Goal: Task Accomplishment & Management: Complete application form

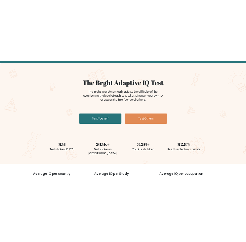
scroll to position [33, 0]
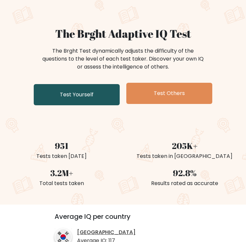
click at [72, 97] on link "Test Yourself" at bounding box center [77, 94] width 86 height 21
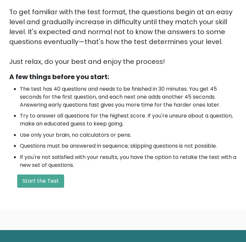
scroll to position [166, 0]
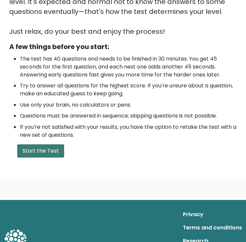
click at [51, 152] on button "Start the Test" at bounding box center [40, 150] width 47 height 13
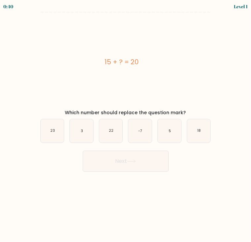
drag, startPoint x: 101, startPoint y: 62, endPoint x: 144, endPoint y: 61, distance: 42.8
click at [144, 61] on div "15 + ? = 20" at bounding box center [122, 62] width 174 height 10
copy div "15 + ? = 20"
click at [168, 133] on icon "5" at bounding box center [170, 131] width 24 height 24
click at [126, 125] on input "e. 5" at bounding box center [126, 122] width 0 height 3
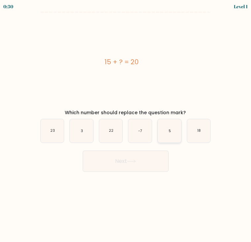
radio input "true"
click at [142, 163] on button "Next" at bounding box center [126, 161] width 86 height 21
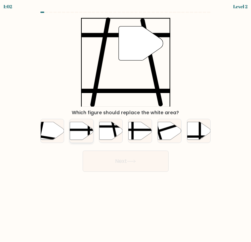
click at [79, 130] on line at bounding box center [73, 130] width 47 height 0
click at [126, 125] on input "b." at bounding box center [126, 122] width 0 height 3
radio input "true"
click at [137, 166] on button "Next" at bounding box center [126, 161] width 86 height 21
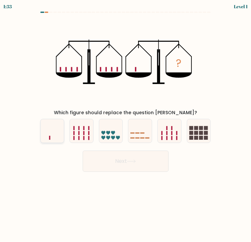
click at [49, 130] on icon at bounding box center [53, 131] width 24 height 20
click at [126, 125] on input "a." at bounding box center [126, 122] width 0 height 3
radio input "true"
click at [135, 165] on button "Next" at bounding box center [126, 161] width 86 height 21
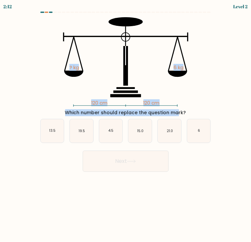
drag, startPoint x: 73, startPoint y: 101, endPoint x: 142, endPoint y: 108, distance: 69.3
click at [142, 108] on div "120 cm 120 cm ? kg 6 kg Which number should replace the question mark?" at bounding box center [125, 66] width 179 height 99
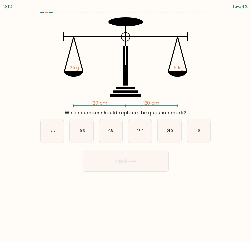
click at [189, 111] on div "Which number should replace the question mark?" at bounding box center [126, 112] width 174 height 7
drag, startPoint x: 186, startPoint y: 112, endPoint x: 65, endPoint y: 31, distance: 145.5
click at [65, 31] on div "120 cm 120 cm ? kg 6 kg Which number should replace the question mark?" at bounding box center [125, 66] width 179 height 99
copy div "? kg 6 kg Which number should replace the question mark?"
click at [201, 132] on icon "6" at bounding box center [199, 131] width 24 height 24
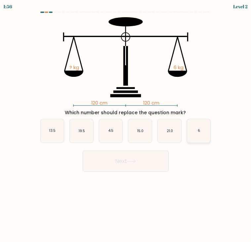
click at [126, 125] on input "f. 6" at bounding box center [126, 122] width 0 height 3
radio input "true"
click at [146, 161] on button "Next" at bounding box center [126, 161] width 86 height 21
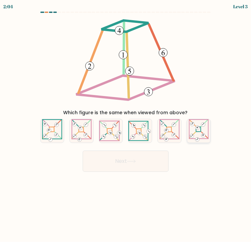
click at [201, 128] on 274 at bounding box center [198, 129] width 5 height 5
click at [126, 125] on input "f." at bounding box center [126, 122] width 0 height 3
radio input "true"
click at [196, 138] on icon at bounding box center [199, 131] width 20 height 23
click at [126, 125] on input "f." at bounding box center [126, 122] width 0 height 3
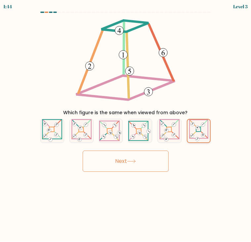
click at [200, 133] on icon at bounding box center [199, 131] width 20 height 23
click at [126, 125] on input "f." at bounding box center [126, 122] width 0 height 3
click at [129, 162] on button "Next" at bounding box center [126, 161] width 86 height 21
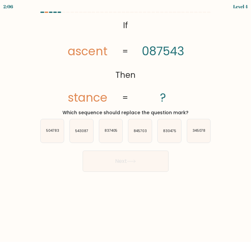
drag, startPoint x: 115, startPoint y: 24, endPoint x: 187, endPoint y: 113, distance: 114.0
click at [187, 113] on div "@import url('https://fonts.googleapis.com/css?family=Abril+Fatface:400,100,100i…" at bounding box center [125, 66] width 179 height 99
copy div "If Then ascent stance 087543 ? = = Which sequence should replace the question m…"
click at [180, 85] on icon "@import url('https://fonts.googleapis.com/css?family=Abril+Fatface:400,100,100i…" at bounding box center [125, 61] width 145 height 89
drag, startPoint x: 65, startPoint y: 50, endPoint x: 95, endPoint y: 55, distance: 29.9
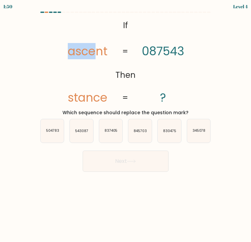
click at [95, 55] on icon "@import url('https://fonts.googleapis.com/css?family=Abril+Fatface:400,100,100i…" at bounding box center [125, 61] width 145 height 89
drag, startPoint x: 95, startPoint y: 55, endPoint x: 110, endPoint y: 98, distance: 46.4
click at [110, 98] on icon "@import url('https://fonts.googleapis.com/css?family=Abril+Fatface:400,100,100i…" at bounding box center [125, 61] width 145 height 89
click at [112, 133] on icon "837405" at bounding box center [111, 131] width 24 height 24
click at [126, 125] on input "c. 837405" at bounding box center [126, 122] width 0 height 3
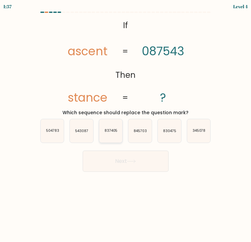
radio input "true"
click at [74, 136] on icon "543087" at bounding box center [82, 131] width 24 height 24
click at [126, 125] on input "b. 543087" at bounding box center [126, 122] width 0 height 3
radio input "true"
click at [106, 134] on icon "837405" at bounding box center [111, 131] width 24 height 24
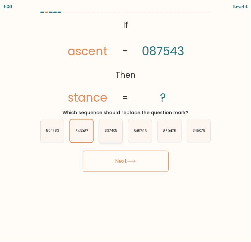
click at [126, 125] on input "c. 837405" at bounding box center [126, 122] width 0 height 3
radio input "true"
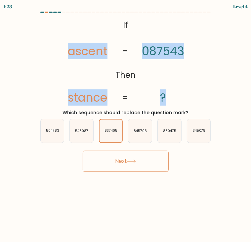
drag, startPoint x: 68, startPoint y: 49, endPoint x: 121, endPoint y: 49, distance: 52.3
click at [121, 49] on icon "@import url('https://fonts.googleapis.com/css?family=Abril+Fatface:400,100,100i…" at bounding box center [125, 61] width 145 height 89
click at [123, 49] on icon "@import url('https://fonts.googleapis.com/css?family=Abril+Fatface:400,100,100i…" at bounding box center [125, 61] width 145 height 89
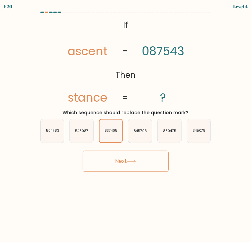
click at [131, 85] on icon "@import url('https://fonts.googleapis.com/css?family=Abril+Fatface:400,100,100i…" at bounding box center [125, 61] width 145 height 89
drag, startPoint x: 107, startPoint y: 101, endPoint x: 65, endPoint y: 94, distance: 42.0
click at [65, 94] on icon "@import url('https://fonts.googleapis.com/css?family=Abril+Fatface:400,100,100i…" at bounding box center [125, 61] width 145 height 89
copy tspan "stance"
click at [89, 134] on icon "543087" at bounding box center [82, 131] width 24 height 24
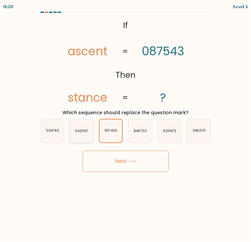
click at [126, 125] on input "b. 543087" at bounding box center [126, 122] width 0 height 3
radio input "true"
click at [120, 134] on icon "837405" at bounding box center [111, 131] width 24 height 24
click at [126, 125] on input "c. 837405" at bounding box center [126, 122] width 0 height 3
radio input "true"
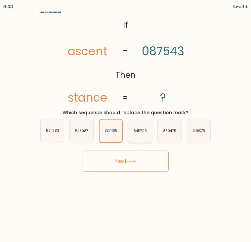
click at [138, 139] on icon "845703" at bounding box center [141, 131] width 24 height 24
click at [126, 125] on input "d. 845703" at bounding box center [126, 122] width 0 height 3
radio input "true"
click at [117, 141] on icon "837405" at bounding box center [111, 131] width 24 height 24
click at [126, 125] on input "c. 837405" at bounding box center [126, 122] width 0 height 3
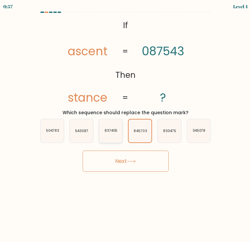
radio input "true"
click at [127, 165] on button "Next" at bounding box center [126, 161] width 86 height 21
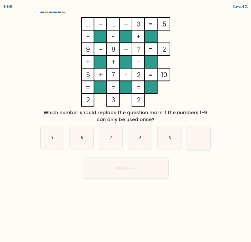
click at [206, 146] on icon "1" at bounding box center [199, 138] width 24 height 24
click at [126, 125] on input "f. 1" at bounding box center [126, 122] width 0 height 3
radio input "true"
click at [151, 168] on button "Next" at bounding box center [126, 168] width 86 height 21
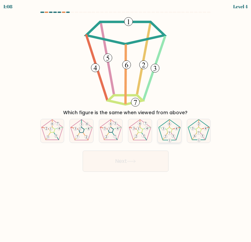
click at [174, 129] on 170 at bounding box center [176, 129] width 7 height 2
click at [126, 125] on input "e." at bounding box center [126, 122] width 0 height 3
radio input "true"
click at [152, 157] on button "Next" at bounding box center [126, 161] width 86 height 21
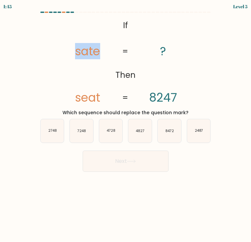
drag, startPoint x: 101, startPoint y: 55, endPoint x: 74, endPoint y: 48, distance: 28.0
click at [74, 48] on icon "@import url('https://fonts.googleapis.com/css?family=Abril+Fatface:400,100,100i…" at bounding box center [125, 61] width 145 height 89
copy tspan "sate"
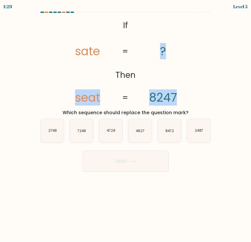
drag, startPoint x: 78, startPoint y: 98, endPoint x: 179, endPoint y: 101, distance: 101.7
click at [179, 101] on icon "@import url('https://fonts.googleapis.com/css?family=Abril+Fatface:400,100,100i…" at bounding box center [125, 61] width 145 height 89
drag, startPoint x: 176, startPoint y: 94, endPoint x: 73, endPoint y: 97, distance: 103.1
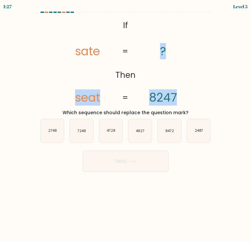
click at [73, 97] on icon "@import url('https://fonts.googleapis.com/css?family=Abril+Fatface:400,100,100i…" at bounding box center [125, 61] width 145 height 89
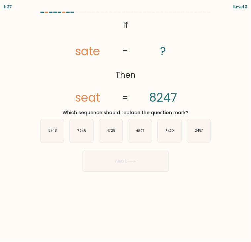
drag, startPoint x: 73, startPoint y: 97, endPoint x: 120, endPoint y: 96, distance: 46.7
click at [120, 96] on icon "@import url('https://fonts.googleapis.com/css?family=Abril+Fatface:400,100,100i…" at bounding box center [125, 61] width 145 height 89
drag, startPoint x: 77, startPoint y: 96, endPoint x: 89, endPoint y: 96, distance: 11.9
click at [89, 96] on tspan "seat" at bounding box center [88, 97] width 25 height 16
drag, startPoint x: 89, startPoint y: 96, endPoint x: 164, endPoint y: 96, distance: 75.5
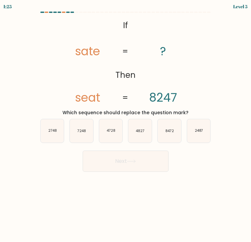
click at [166, 96] on tspan "8247" at bounding box center [163, 97] width 28 height 16
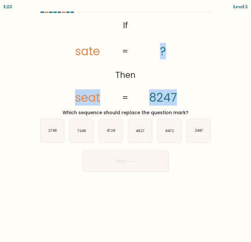
drag, startPoint x: 77, startPoint y: 97, endPoint x: 178, endPoint y: 95, distance: 101.4
click at [178, 95] on icon "@import url('https://fonts.googleapis.com/css?family=Abril+Fatface:400,100,100i…" at bounding box center [125, 61] width 145 height 89
copy icon "seat ? 8247"
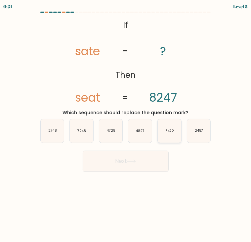
click at [170, 131] on text "8472" at bounding box center [170, 131] width 9 height 5
click at [126, 125] on input "e. 8472" at bounding box center [126, 122] width 0 height 3
radio input "true"
click at [147, 163] on button "Next" at bounding box center [126, 161] width 86 height 21
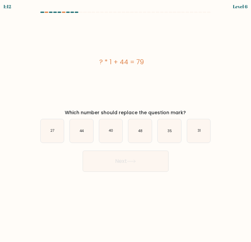
drag, startPoint x: 97, startPoint y: 59, endPoint x: 152, endPoint y: 66, distance: 55.3
click at [152, 66] on div "? * 1 + 44 = 79" at bounding box center [122, 62] width 174 height 10
copy div "? * 1 + 44 = 79"
click at [172, 133] on icon "35" at bounding box center [170, 131] width 24 height 24
click at [126, 125] on input "e. 35" at bounding box center [126, 122] width 0 height 3
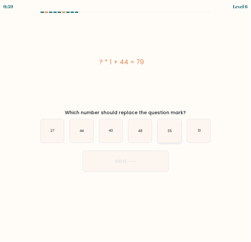
radio input "true"
click at [129, 164] on button "Next" at bounding box center [126, 161] width 86 height 21
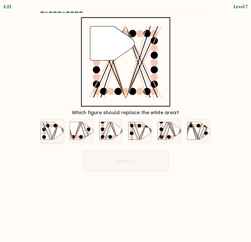
click at [54, 130] on icon at bounding box center [53, 131] width 24 height 18
click at [126, 125] on input "a." at bounding box center [126, 122] width 0 height 3
radio input "true"
click at [121, 160] on button "Next" at bounding box center [126, 161] width 86 height 21
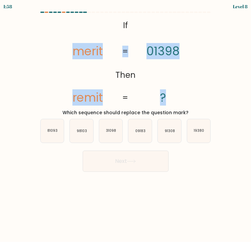
drag, startPoint x: 71, startPoint y: 48, endPoint x: 129, endPoint y: 42, distance: 58.2
click at [129, 42] on icon "@import url('https://fonts.googleapis.com/css?family=Abril+Fatface:400,100,100i…" at bounding box center [125, 61] width 145 height 89
drag, startPoint x: 129, startPoint y: 42, endPoint x: 168, endPoint y: 52, distance: 39.9
click at [168, 52] on tspan "01398" at bounding box center [163, 51] width 33 height 16
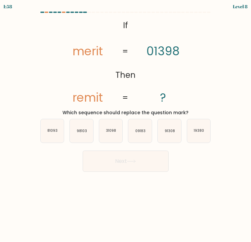
click at [147, 83] on icon "@import url('https://fonts.googleapis.com/css?family=Abril+Fatface:400,100,100i…" at bounding box center [125, 61] width 145 height 89
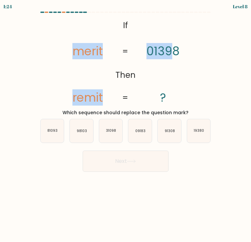
drag, startPoint x: 70, startPoint y: 50, endPoint x: 169, endPoint y: 49, distance: 99.4
click at [169, 49] on icon "@import url('https://fonts.googleapis.com/css?family=Abril+Fatface:400,100,100i…" at bounding box center [125, 61] width 145 height 89
click at [175, 55] on tspan "01398" at bounding box center [163, 51] width 33 height 16
drag, startPoint x: 179, startPoint y: 53, endPoint x: 72, endPoint y: 51, distance: 107.7
click at [72, 51] on icon "@import url('https://fonts.googleapis.com/css?family=Abril+Fatface:400,100,100i…" at bounding box center [125, 61] width 145 height 89
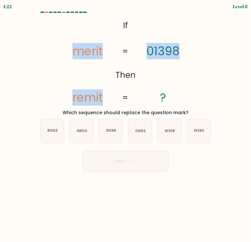
copy icon "merit remit 01398"
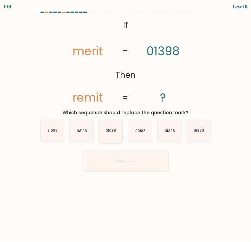
click at [116, 126] on icon "31098" at bounding box center [111, 131] width 24 height 24
click at [126, 125] on input "c. 31098" at bounding box center [126, 122] width 0 height 3
radio input "true"
click at [145, 162] on button "Next" at bounding box center [126, 161] width 86 height 21
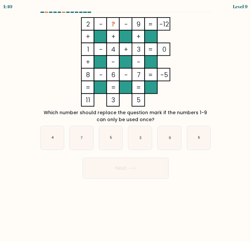
drag, startPoint x: 83, startPoint y: 23, endPoint x: 160, endPoint y: 120, distance: 124.3
click at [160, 120] on div "2 - ? - 9 -12 + + + 1 - 4 + 3 0 + - - 8 - 6 - 7 = -5 = = = = 11 3 5 = Which num…" at bounding box center [125, 70] width 179 height 106
copy div "2 - ? - 9 -12 + + + 1 - 4 + 3 0 + - - 8 - 6 - 7 = -5 = = = = 11 3 5 = Which num…"
click at [111, 133] on icon "5" at bounding box center [111, 138] width 24 height 24
click at [126, 125] on input "c. 5" at bounding box center [126, 122] width 0 height 3
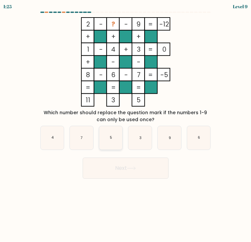
radio input "true"
click at [130, 165] on button "Next" at bounding box center [126, 168] width 86 height 21
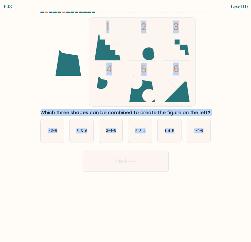
drag, startPoint x: 209, startPoint y: 115, endPoint x: 101, endPoint y: 54, distance: 124.0
click at [101, 54] on form at bounding box center [125, 92] width 251 height 160
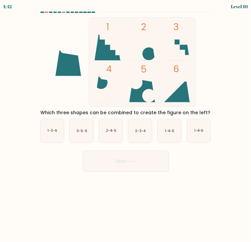
drag, startPoint x: 101, startPoint y: 54, endPoint x: 178, endPoint y: 85, distance: 83.5
click at [178, 85] on icon at bounding box center [177, 82] width 26 height 13
drag, startPoint x: 209, startPoint y: 111, endPoint x: 89, endPoint y: 46, distance: 136.4
click at [89, 46] on div "1 2 3 4 5 6 Which three shapes can be combined to create the figure on the left?" at bounding box center [125, 66] width 179 height 99
copy div "1 2 3 4 5 6 Which three shapes can be combined to create the figure on the left?"
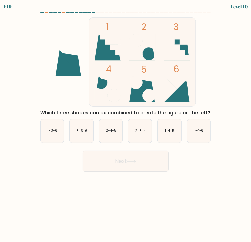
click at [74, 79] on icon "1 2 3 4 5 6" at bounding box center [126, 61] width 174 height 89
click at [137, 133] on text "2-3-4" at bounding box center [140, 131] width 11 height 5
click at [126, 125] on input "d. 2-3-4" at bounding box center [126, 122] width 0 height 3
radio input "true"
click at [115, 132] on text "2-4-5" at bounding box center [111, 131] width 11 height 5
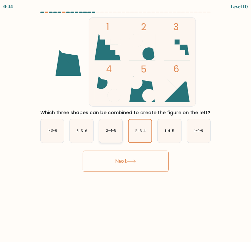
click at [126, 125] on input "c. 2-4-5" at bounding box center [126, 122] width 0 height 3
radio input "true"
click at [129, 161] on icon at bounding box center [131, 162] width 9 height 4
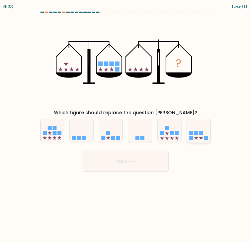
click at [204, 131] on icon at bounding box center [199, 131] width 24 height 20
click at [126, 125] on input "f." at bounding box center [126, 122] width 0 height 3
radio input "true"
click at [160, 162] on button "Next" at bounding box center [126, 161] width 86 height 21
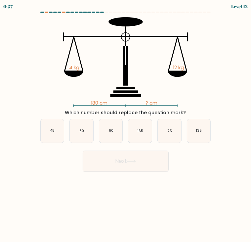
click at [36, 81] on form at bounding box center [125, 92] width 251 height 160
click at [168, 134] on icon "75" at bounding box center [170, 131] width 24 height 24
click at [126, 125] on input "e. 75" at bounding box center [126, 122] width 0 height 3
radio input "true"
click at [142, 159] on button "Next" at bounding box center [126, 161] width 86 height 21
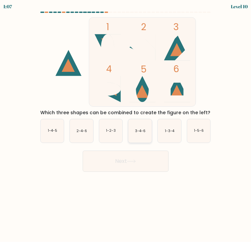
click at [138, 134] on icon "3-4-6" at bounding box center [141, 131] width 24 height 24
click at [126, 125] on input "d. 3-4-6" at bounding box center [126, 122] width 0 height 3
radio input "true"
click at [199, 134] on icon "1-5-6" at bounding box center [199, 131] width 24 height 24
click at [126, 125] on input "f. 1-5-6" at bounding box center [126, 122] width 0 height 3
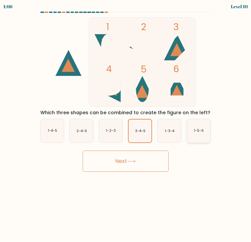
radio input "true"
click at [145, 159] on button "Next" at bounding box center [126, 161] width 86 height 21
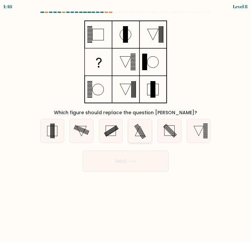
click at [145, 134] on icon at bounding box center [141, 131] width 24 height 24
click at [126, 125] on input "d." at bounding box center [126, 122] width 0 height 3
radio input "true"
click at [134, 158] on button "Next" at bounding box center [126, 161] width 86 height 21
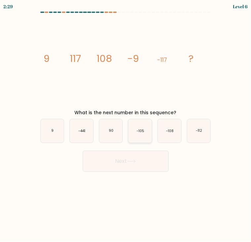
click at [144, 132] on text "-105" at bounding box center [141, 131] width 8 height 5
click at [126, 125] on input "d. -105" at bounding box center [126, 122] width 0 height 3
radio input "true"
click at [106, 127] on icon "90" at bounding box center [111, 131] width 24 height 24
click at [126, 125] on input "c. 90" at bounding box center [126, 122] width 0 height 3
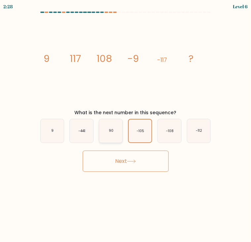
radio input "true"
click at [57, 131] on icon "9" at bounding box center [53, 131] width 24 height 24
click at [126, 125] on input "a. 9" at bounding box center [126, 122] width 0 height 3
radio input "true"
click at [127, 162] on button "Next" at bounding box center [126, 161] width 86 height 21
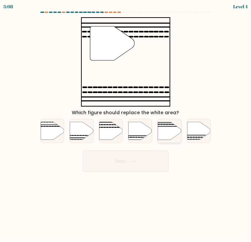
click at [166, 132] on icon at bounding box center [170, 131] width 24 height 18
click at [126, 125] on input "e." at bounding box center [126, 122] width 0 height 3
radio input "true"
click at [154, 159] on button "Next" at bounding box center [126, 161] width 86 height 21
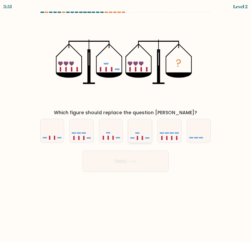
click at [142, 134] on icon at bounding box center [141, 131] width 24 height 20
click at [126, 125] on input "d." at bounding box center [126, 122] width 0 height 3
radio input "true"
click at [148, 162] on button "Next" at bounding box center [126, 161] width 86 height 21
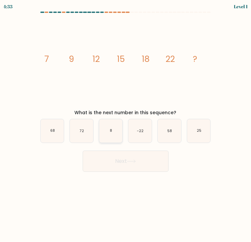
click at [118, 135] on icon "8" at bounding box center [111, 131] width 24 height 24
click at [126, 125] on input "c. 8" at bounding box center [126, 122] width 0 height 3
radio input "true"
click at [141, 165] on button "Next" at bounding box center [126, 161] width 86 height 21
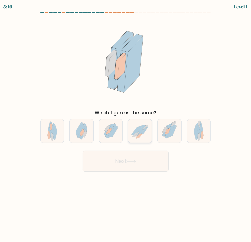
click at [137, 132] on icon at bounding box center [138, 129] width 12 height 9
click at [126, 125] on input "d." at bounding box center [126, 122] width 0 height 3
radio input "true"
click at [170, 139] on icon at bounding box center [169, 131] width 21 height 24
click at [126, 125] on input "e." at bounding box center [126, 122] width 0 height 3
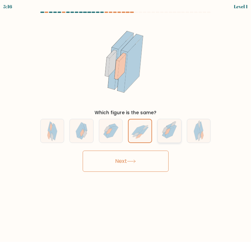
radio input "true"
click at [146, 165] on button "Next" at bounding box center [126, 161] width 86 height 21
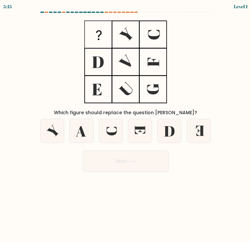
click at [148, 156] on button "Next" at bounding box center [126, 161] width 86 height 21
click at [87, 128] on icon at bounding box center [82, 131] width 24 height 24
click at [126, 125] on input "b." at bounding box center [126, 122] width 0 height 3
radio input "true"
click at [168, 130] on icon at bounding box center [170, 131] width 10 height 10
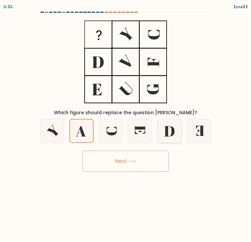
click at [126, 125] on input "e." at bounding box center [126, 122] width 0 height 3
radio input "true"
click at [142, 155] on button "Next" at bounding box center [126, 161] width 86 height 21
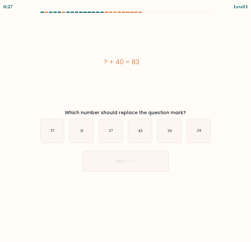
drag, startPoint x: 104, startPoint y: 58, endPoint x: 142, endPoint y: 60, distance: 38.5
click at [142, 60] on div "? + 40 = 83" at bounding box center [122, 62] width 174 height 10
click at [128, 70] on div "? + 40 = 83" at bounding box center [122, 61] width 174 height 89
click at [145, 131] on icon "43" at bounding box center [141, 131] width 24 height 24
click at [126, 125] on input "d. 43" at bounding box center [126, 122] width 0 height 3
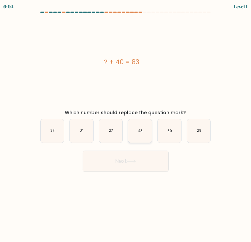
radio input "true"
click at [130, 158] on button "Next" at bounding box center [126, 161] width 86 height 21
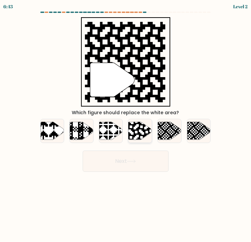
click at [140, 132] on icon at bounding box center [141, 131] width 24 height 18
click at [126, 125] on input "d." at bounding box center [126, 122] width 0 height 3
radio input "true"
click at [134, 158] on button "Next" at bounding box center [126, 161] width 86 height 21
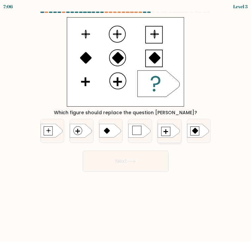
click at [166, 135] on icon at bounding box center [169, 131] width 22 height 14
click at [126, 125] on input "e." at bounding box center [126, 122] width 0 height 3
radio input "true"
click at [147, 157] on button "Next" at bounding box center [126, 161] width 86 height 21
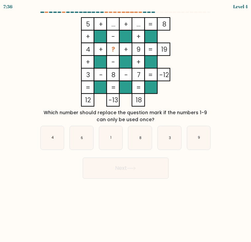
drag, startPoint x: 41, startPoint y: 111, endPoint x: 148, endPoint y: 119, distance: 107.7
click at [148, 119] on div "Which number should replace the question mark if the numbers 1-9 can only be us…" at bounding box center [126, 116] width 174 height 14
click at [106, 136] on icon "1" at bounding box center [111, 138] width 24 height 24
click at [126, 125] on input "c. 1" at bounding box center [126, 122] width 0 height 3
radio input "true"
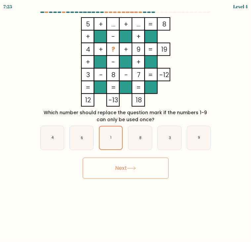
click at [122, 173] on button "Next" at bounding box center [126, 168] width 86 height 21
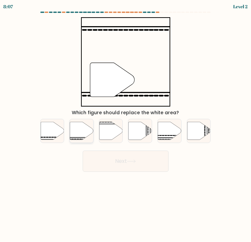
click at [80, 131] on icon at bounding box center [82, 131] width 24 height 18
click at [126, 125] on input "b." at bounding box center [126, 122] width 0 height 3
radio input "true"
click at [131, 156] on button "Next" at bounding box center [126, 161] width 86 height 21
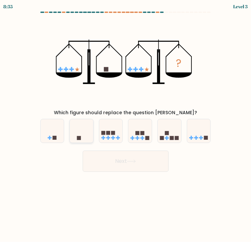
click at [78, 131] on icon at bounding box center [82, 131] width 24 height 20
click at [126, 125] on input "b." at bounding box center [126, 122] width 0 height 3
radio input "true"
click at [129, 163] on button "Next" at bounding box center [126, 161] width 86 height 21
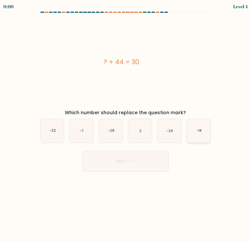
click at [200, 135] on icon "-14" at bounding box center [199, 131] width 24 height 24
click at [126, 125] on input "f. -14" at bounding box center [126, 122] width 0 height 3
radio input "true"
click at [149, 158] on button "Next" at bounding box center [126, 161] width 86 height 21
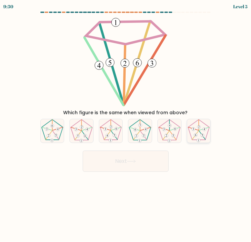
click at [199, 134] on icon at bounding box center [199, 131] width 24 height 24
click at [126, 125] on input "f." at bounding box center [126, 122] width 0 height 3
radio input "true"
click at [138, 162] on button "Next" at bounding box center [126, 161] width 86 height 21
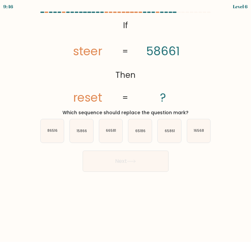
click at [207, 143] on form "If ?" at bounding box center [125, 92] width 251 height 160
click at [191, 133] on icon "16568" at bounding box center [199, 131] width 24 height 24
click at [126, 125] on input "f. 16568" at bounding box center [126, 122] width 0 height 3
radio input "true"
click at [142, 164] on button "Next" at bounding box center [126, 161] width 86 height 21
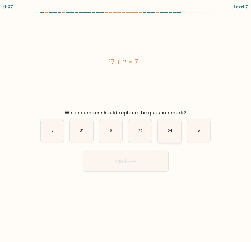
click at [176, 136] on icon "24" at bounding box center [170, 131] width 24 height 24
click at [126, 125] on input "e. 24" at bounding box center [126, 122] width 0 height 3
radio input "true"
click at [129, 160] on button "Next" at bounding box center [126, 161] width 86 height 21
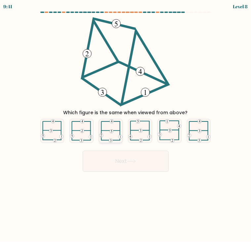
click at [119, 129] on icon at bounding box center [110, 131] width 23 height 24
click at [126, 125] on input "c." at bounding box center [126, 122] width 0 height 3
radio input "true"
click at [114, 161] on button "Next" at bounding box center [126, 161] width 86 height 21
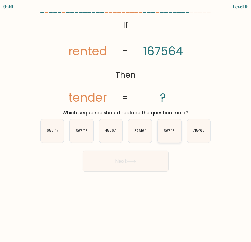
click at [167, 134] on icon "567461" at bounding box center [170, 131] width 24 height 24
click at [126, 125] on input "e. 567461" at bounding box center [126, 122] width 0 height 3
radio input "true"
click at [162, 160] on button "Next" at bounding box center [126, 161] width 86 height 21
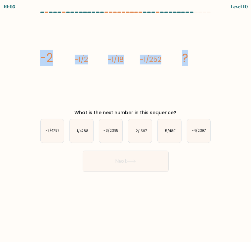
drag, startPoint x: 41, startPoint y: 58, endPoint x: 208, endPoint y: 59, distance: 167.3
click at [208, 59] on icon "image/svg+xml -2 -1/2 -1/18 -1/252 ?" at bounding box center [126, 61] width 174 height 89
drag, startPoint x: 208, startPoint y: 59, endPoint x: 189, endPoint y: 55, distance: 19.2
drag, startPoint x: 246, startPoint y: 33, endPoint x: 178, endPoint y: 103, distance: 98.4
click at [162, 90] on icon "image/svg+xml -2 -1/2 -1/18 -1/252 ?" at bounding box center [126, 61] width 174 height 89
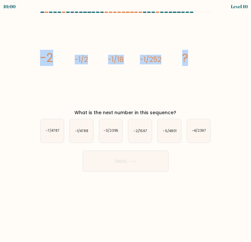
drag, startPoint x: 179, startPoint y: 111, endPoint x: 36, endPoint y: 52, distance: 154.2
click at [36, 52] on div "image/svg+xml -2 -1/2 -1/18 -1/252 ? What is the next number in this sequence?" at bounding box center [125, 66] width 179 height 99
drag, startPoint x: 36, startPoint y: 52, endPoint x: 46, endPoint y: 56, distance: 10.7
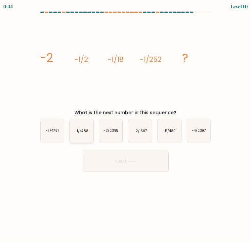
click at [82, 137] on icon "-1/4788" at bounding box center [82, 131] width 24 height 24
click at [126, 125] on input "b. -1/4788" at bounding box center [126, 122] width 0 height 3
radio input "true"
click at [110, 154] on button "Next" at bounding box center [126, 161] width 86 height 21
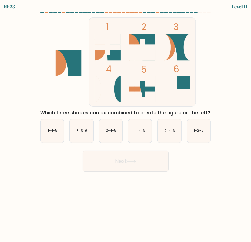
click at [159, 100] on rect at bounding box center [142, 61] width 107 height 89
click at [180, 82] on icon at bounding box center [177, 89] width 26 height 26
click at [204, 138] on icon "1-2-5" at bounding box center [199, 131] width 24 height 24
click at [126, 125] on input "f. 1-2-5" at bounding box center [126, 122] width 0 height 3
radio input "true"
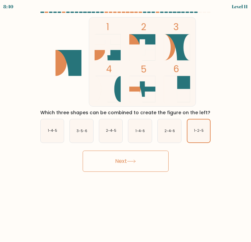
click at [150, 157] on button "Next" at bounding box center [126, 161] width 86 height 21
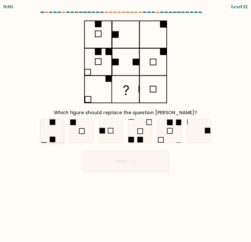
click at [58, 123] on icon at bounding box center [53, 131] width 24 height 24
click at [126, 123] on input "a." at bounding box center [126, 122] width 0 height 3
radio input "true"
click at [136, 163] on icon at bounding box center [131, 162] width 9 height 4
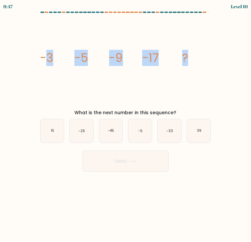
drag, startPoint x: 45, startPoint y: 55, endPoint x: 209, endPoint y: 58, distance: 164.0
click at [209, 58] on icon "image/svg+xml -3 -5 -9 -17 ?" at bounding box center [126, 61] width 174 height 89
drag, startPoint x: 209, startPoint y: 58, endPoint x: 180, endPoint y: 83, distance: 38.3
click at [180, 83] on icon "image/svg+xml -3 -5 -9 -17 ?" at bounding box center [126, 61] width 174 height 89
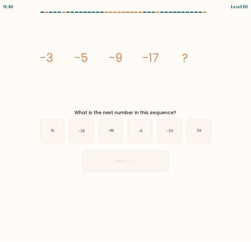
click at [178, 108] on div "image/svg+xml -3 -5 -9 -17 ? What is the next number in this sequence?" at bounding box center [125, 66] width 179 height 99
drag, startPoint x: 176, startPoint y: 110, endPoint x: 39, endPoint y: 59, distance: 146.4
click at [39, 59] on div "image/svg+xml -3 -5 -9 -17 ? What is the next number in this sequence?" at bounding box center [125, 66] width 179 height 99
click at [166, 132] on icon "-33" at bounding box center [170, 131] width 24 height 24
click at [126, 125] on input "e. -33" at bounding box center [126, 122] width 0 height 3
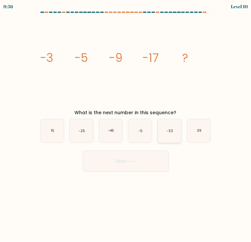
radio input "true"
click at [151, 160] on button "Next" at bounding box center [126, 161] width 86 height 21
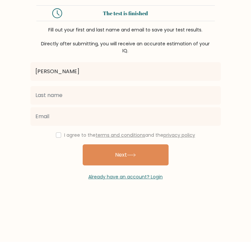
type input "[PERSON_NAME]"
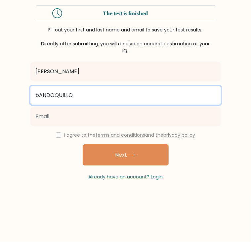
type input "Bandoquillo"
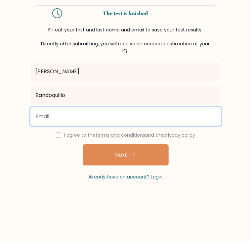
click at [99, 120] on input "email" at bounding box center [125, 116] width 191 height 19
type input "nicolemalate12@gmail.com"
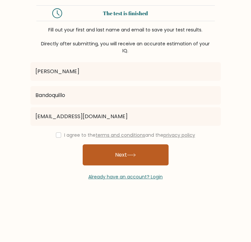
click at [126, 158] on button "Next" at bounding box center [126, 154] width 86 height 21
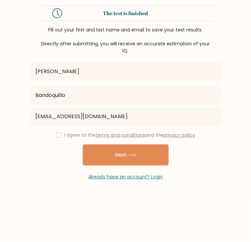
click at [60, 138] on div "I agree to the terms and conditions and the privacy policy" at bounding box center [125, 135] width 199 height 8
click at [57, 135] on input "checkbox" at bounding box center [58, 134] width 5 height 5
checkbox input "true"
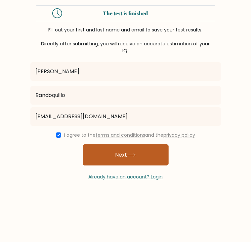
click at [112, 158] on button "Next" at bounding box center [126, 154] width 86 height 21
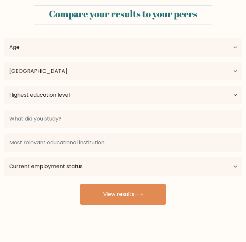
select select "PH"
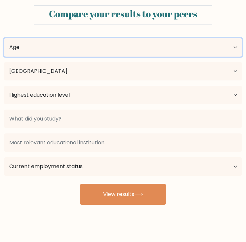
click at [84, 50] on select "Age Under [DEMOGRAPHIC_DATA] [DEMOGRAPHIC_DATA] [DEMOGRAPHIC_DATA] [DEMOGRAPHIC…" at bounding box center [123, 47] width 238 height 19
select select "25_34"
click at [4, 38] on select "Age Under [DEMOGRAPHIC_DATA] [DEMOGRAPHIC_DATA] [DEMOGRAPHIC_DATA] [DEMOGRAPHIC…" at bounding box center [123, 47] width 238 height 19
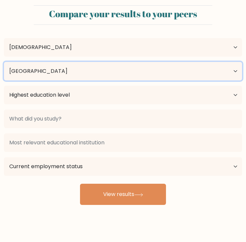
click at [65, 75] on select "Country [GEOGRAPHIC_DATA] [GEOGRAPHIC_DATA] [GEOGRAPHIC_DATA] [US_STATE] [GEOGR…" at bounding box center [123, 71] width 238 height 19
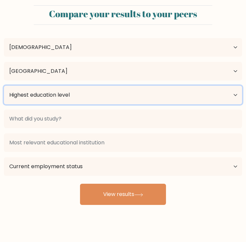
click at [63, 96] on select "Highest education level No schooling Primary Lower Secondary Upper Secondary Oc…" at bounding box center [123, 95] width 238 height 19
select select "bachelors_degree"
click at [4, 86] on select "Highest education level No schooling Primary Lower Secondary Upper Secondary Oc…" at bounding box center [123, 95] width 238 height 19
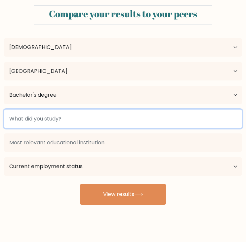
click at [88, 124] on input at bounding box center [123, 119] width 238 height 19
type input "b"
type input "v"
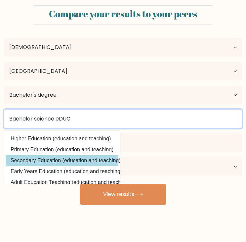
scroll to position [33, 0]
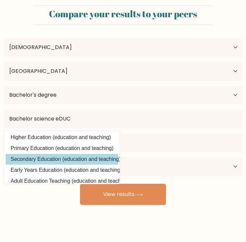
click at [79, 160] on option "Secondary Education (education and teaching)" at bounding box center [62, 159] width 113 height 11
type input "Secondary Education"
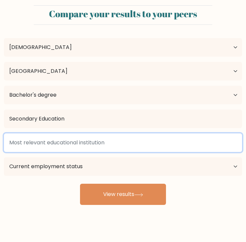
click at [74, 147] on input at bounding box center [123, 142] width 238 height 19
click at [141, 146] on input at bounding box center [123, 142] width 238 height 19
click at [130, 148] on input at bounding box center [123, 142] width 238 height 19
click at [123, 146] on input at bounding box center [123, 142] width 238 height 19
drag, startPoint x: 121, startPoint y: 143, endPoint x: 37, endPoint y: 141, distance: 84.2
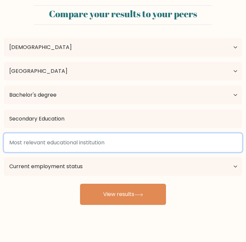
click at [37, 141] on input at bounding box center [123, 142] width 238 height 19
drag, startPoint x: 245, startPoint y: 128, endPoint x: 31, endPoint y: 140, distance: 214.6
click at [31, 140] on input at bounding box center [123, 142] width 238 height 19
click at [30, 140] on input at bounding box center [123, 142] width 238 height 19
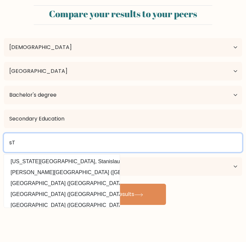
type input "s"
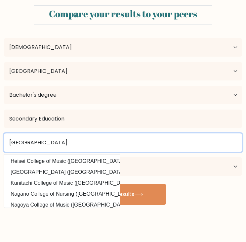
type input "St.Clare college of caloocan"
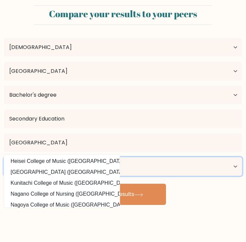
click at [161, 167] on select "Current employment status Employed Student Retired Other / prefer not to answer" at bounding box center [123, 166] width 238 height 19
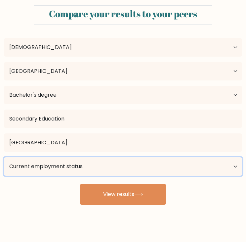
click at [78, 165] on select "Current employment status Employed Student Retired Other / prefer not to answer" at bounding box center [123, 166] width 238 height 19
click at [82, 165] on select "Current employment status Employed Student Retired Other / prefer not to answer" at bounding box center [123, 166] width 238 height 19
select select "other"
click at [4, 157] on select "Current employment status Employed Student Retired Other / prefer not to answer" at bounding box center [123, 166] width 238 height 19
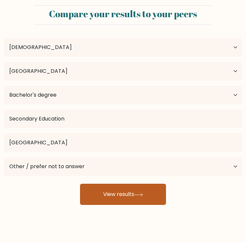
click at [117, 198] on button "View results" at bounding box center [123, 194] width 86 height 21
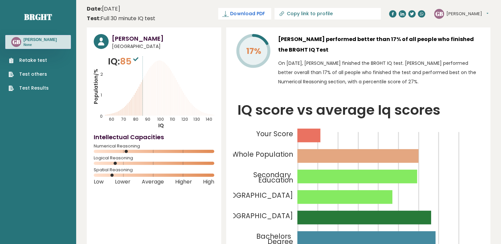
click at [251, 12] on span "Download PDF" at bounding box center [247, 13] width 34 height 7
